Goal: Information Seeking & Learning: Understand process/instructions

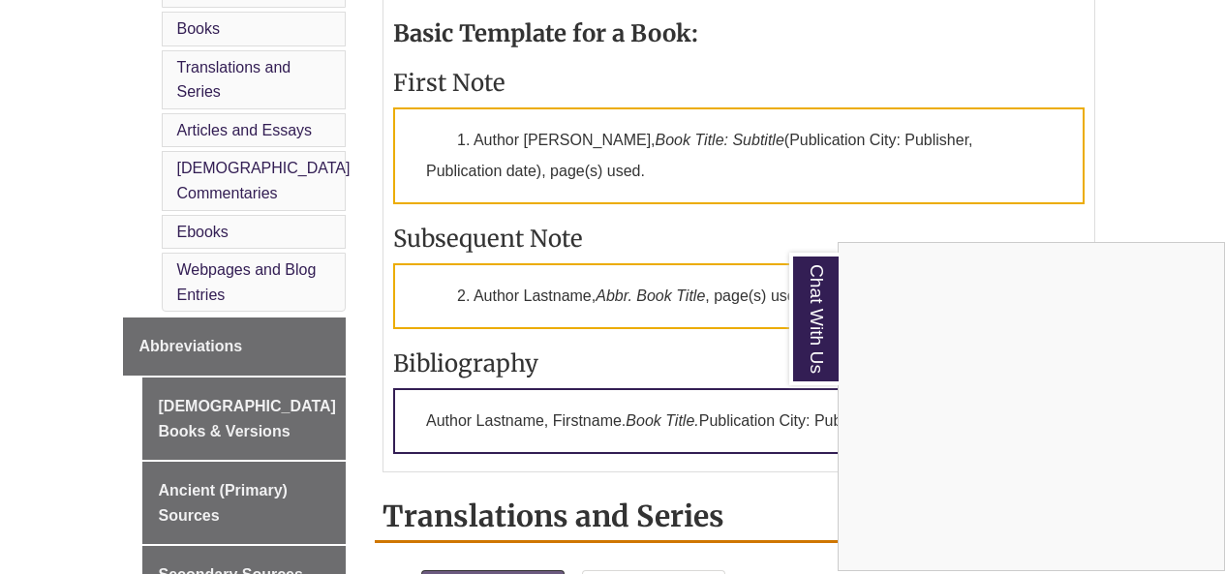
scroll to position [1002, 0]
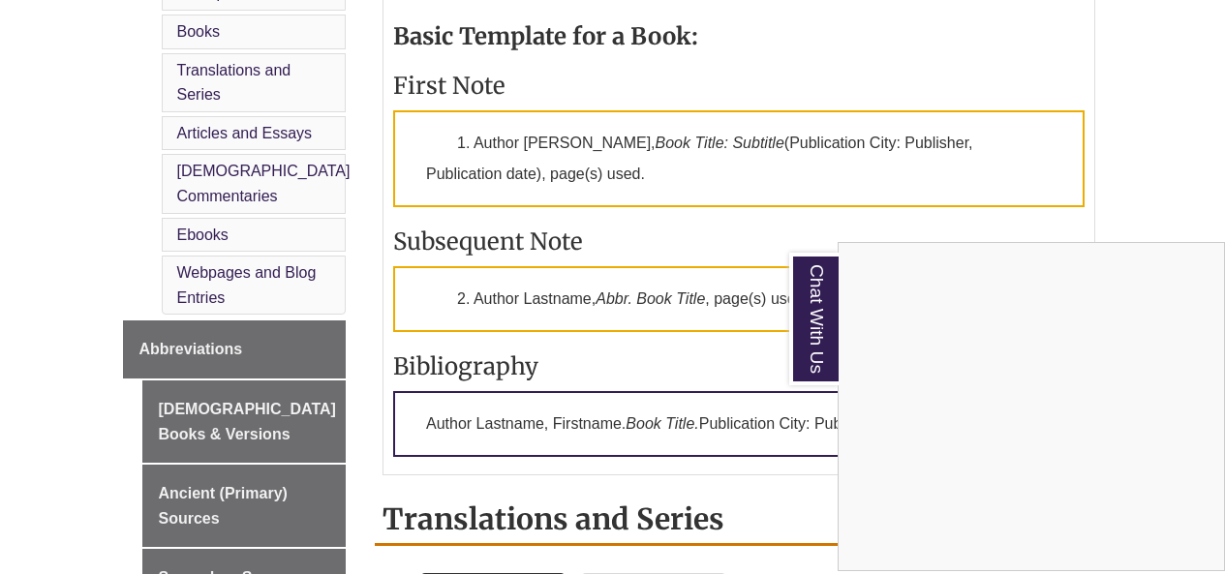
click at [1134, 186] on div "Chat With Us" at bounding box center [612, 287] width 1225 height 574
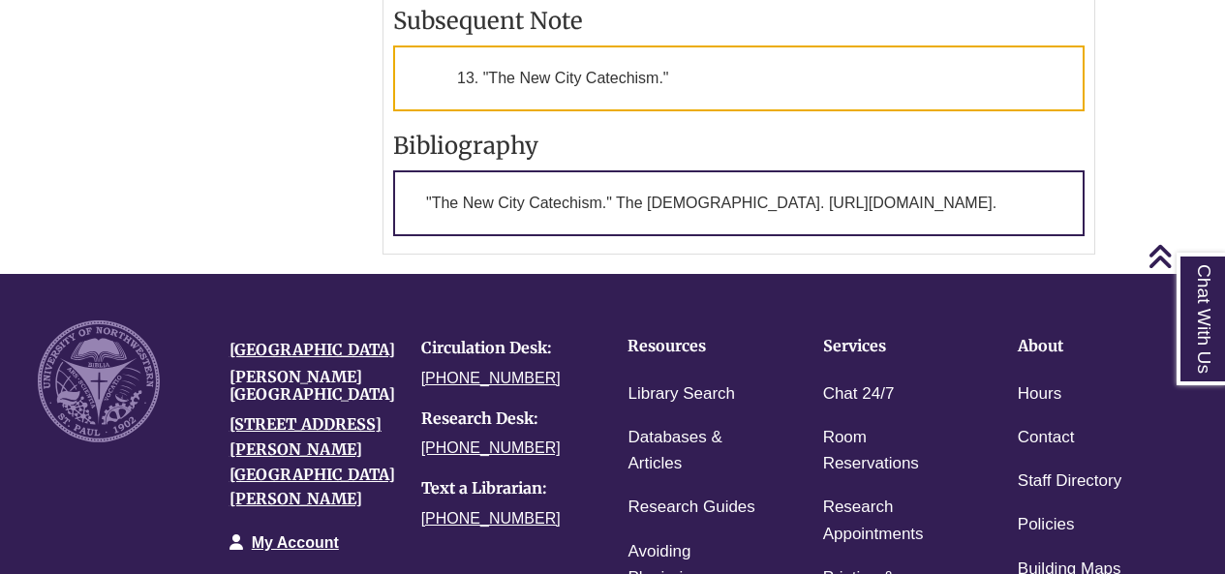
scroll to position [5015, 0]
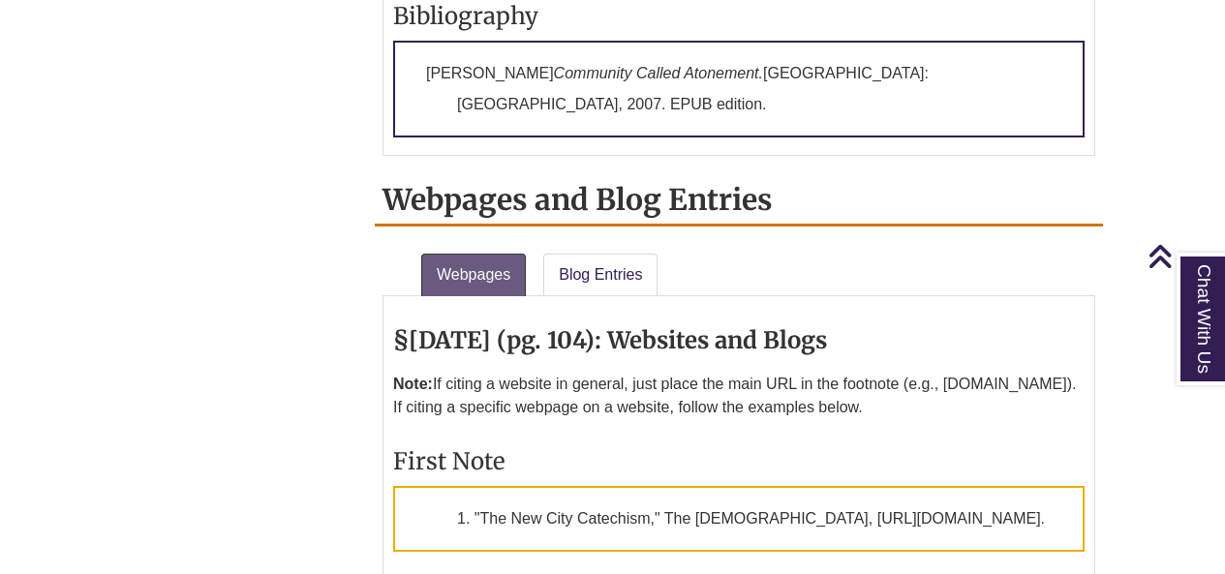
scroll to position [4448, 0]
click at [808, 485] on p "1. "The New City Catechism," The [DEMOGRAPHIC_DATA], [URL][DOMAIN_NAME]." at bounding box center [738, 518] width 691 height 66
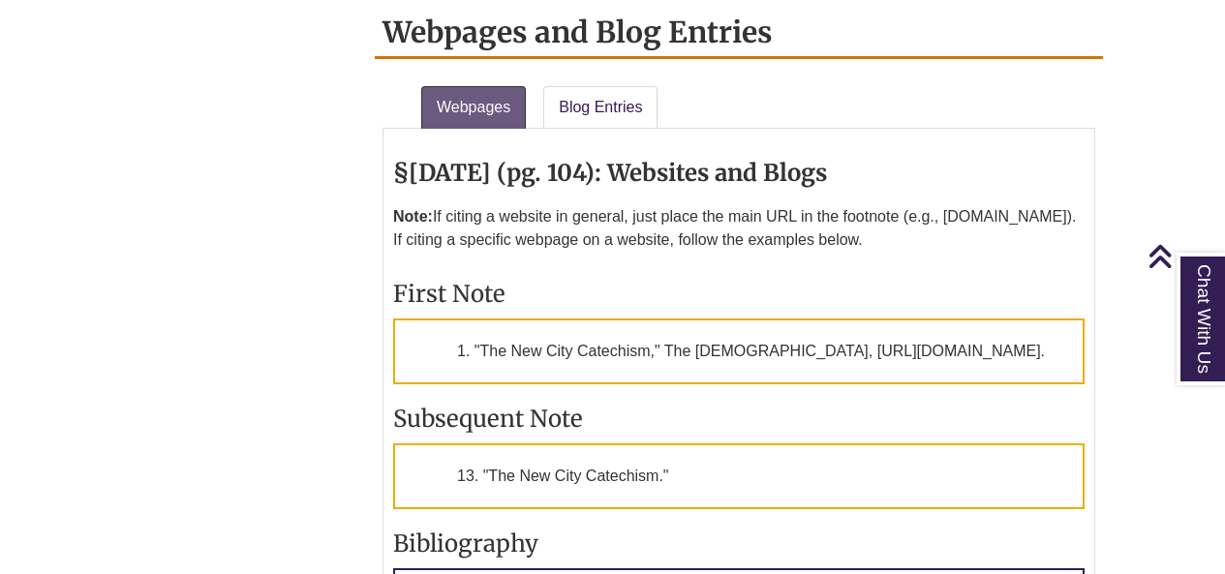
scroll to position [4616, 0]
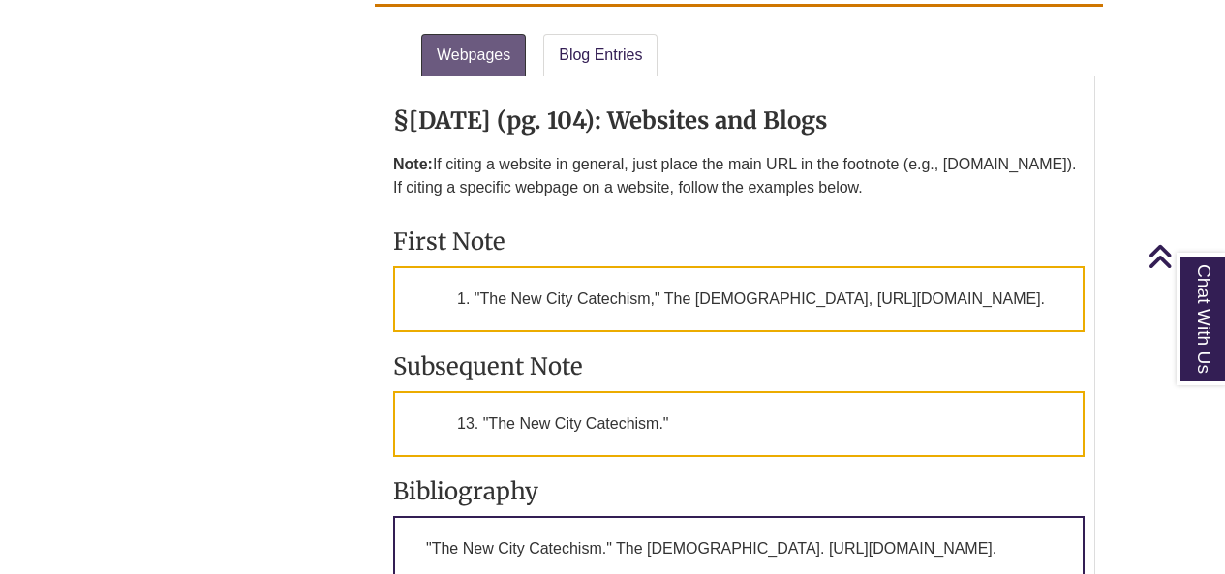
scroll to position [4666, 0]
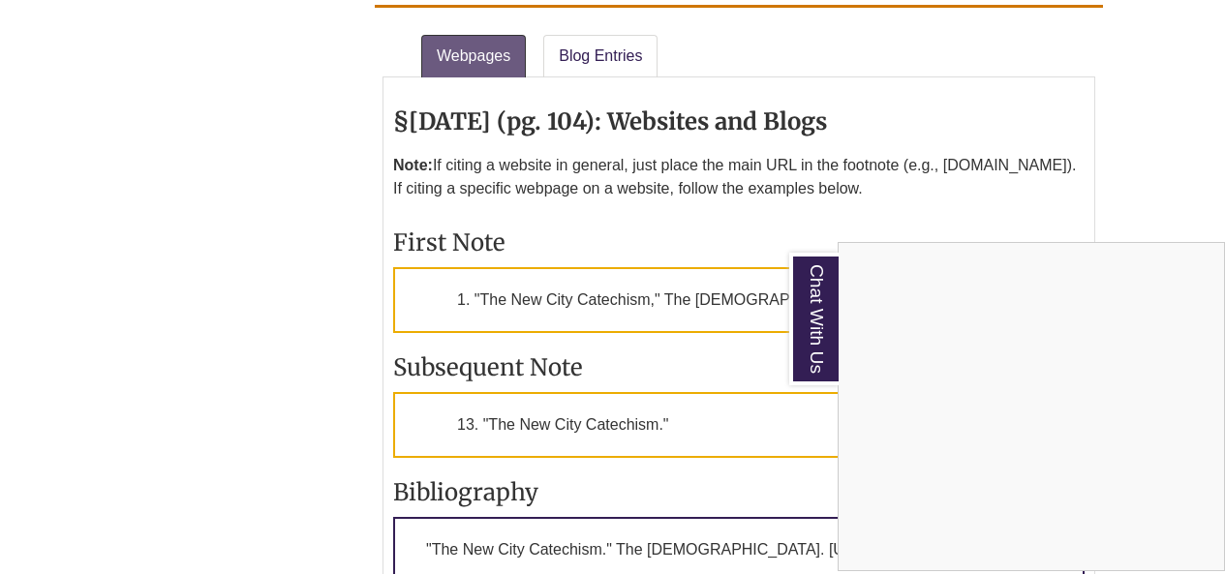
click at [715, 84] on div "Chat With Us" at bounding box center [612, 287] width 1225 height 574
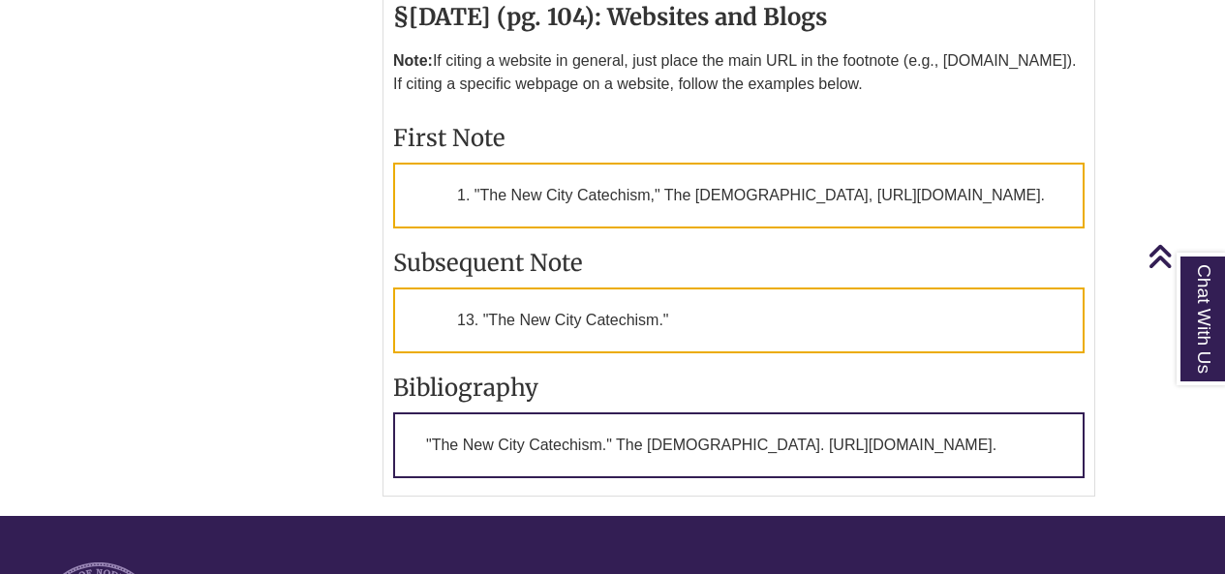
scroll to position [4761, 0]
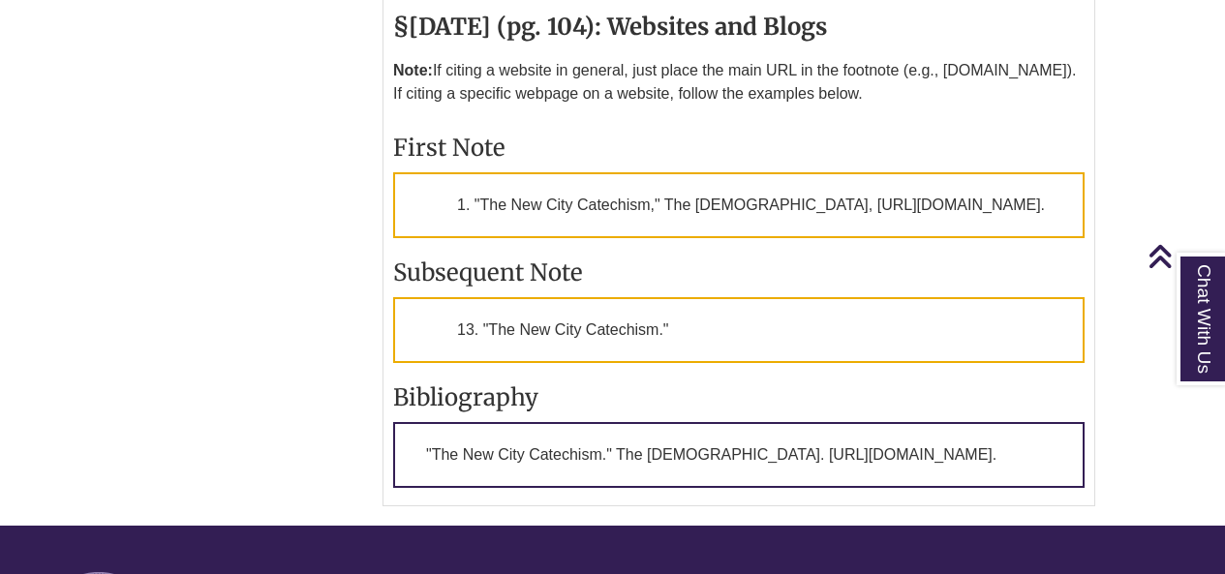
click at [574, 369] on div "§6.4.15 (pg. 104): Websites and Blogs Note: If citing a website in general, jus…" at bounding box center [738, 243] width 691 height 503
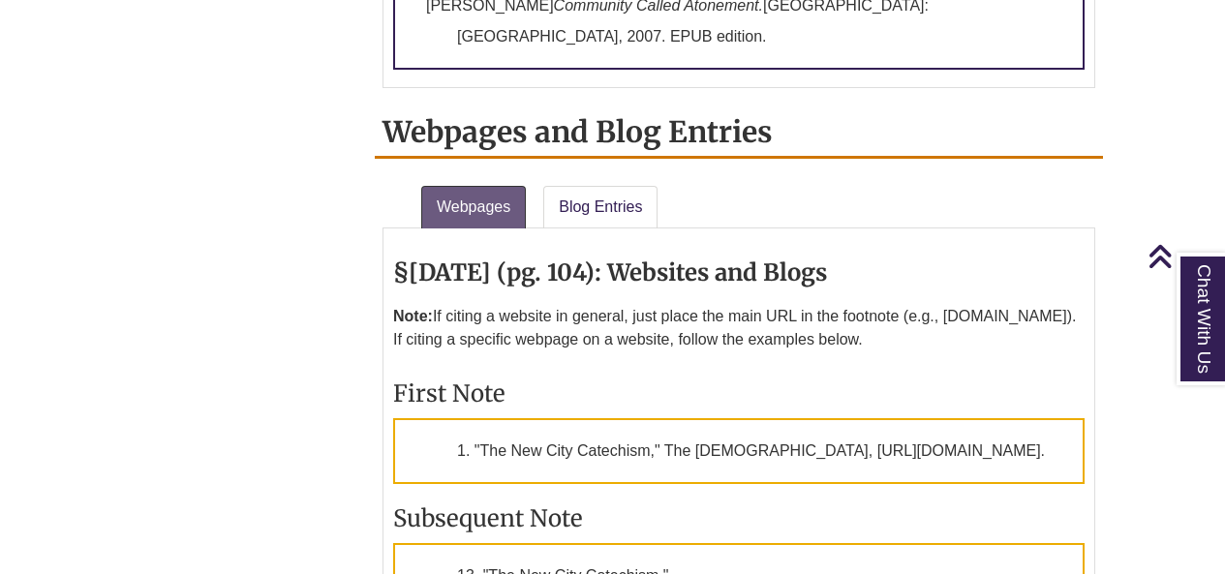
scroll to position [4514, 0]
